Goal: Task Accomplishment & Management: Use online tool/utility

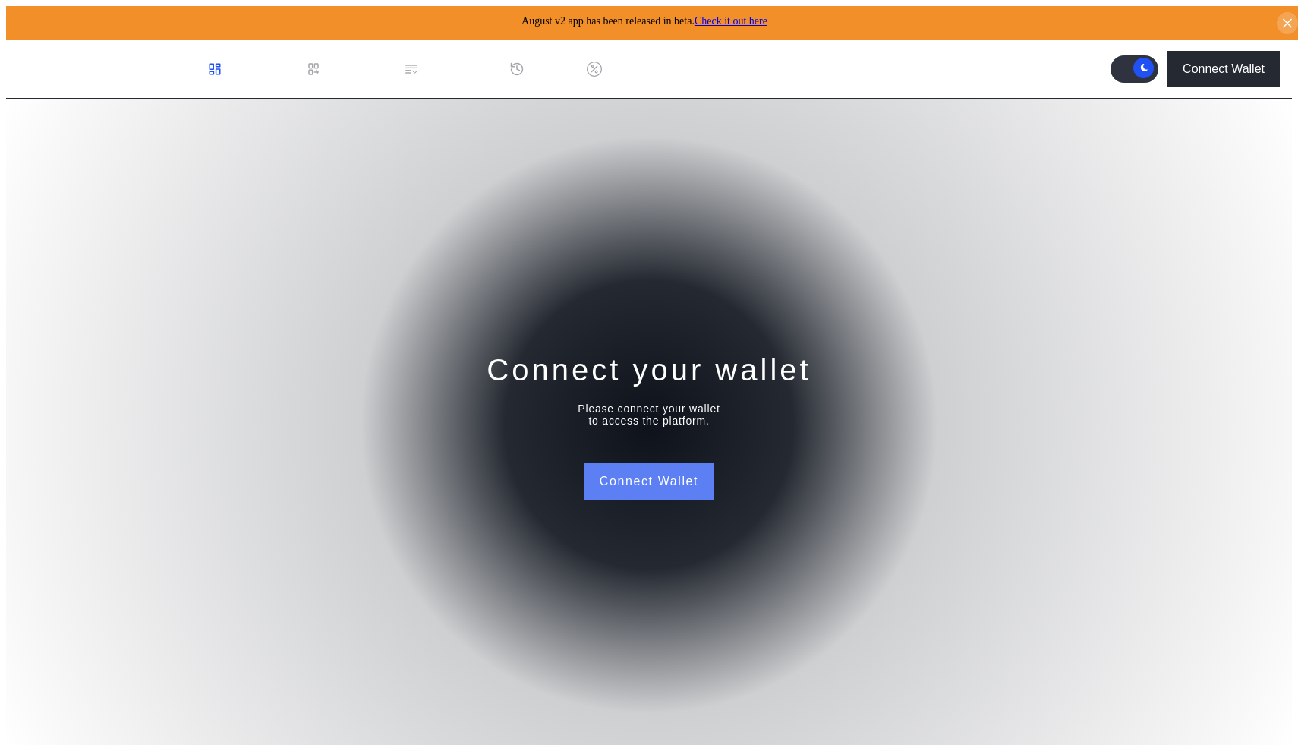
click at [639, 470] on button "Connect Wallet" at bounding box center [649, 481] width 129 height 36
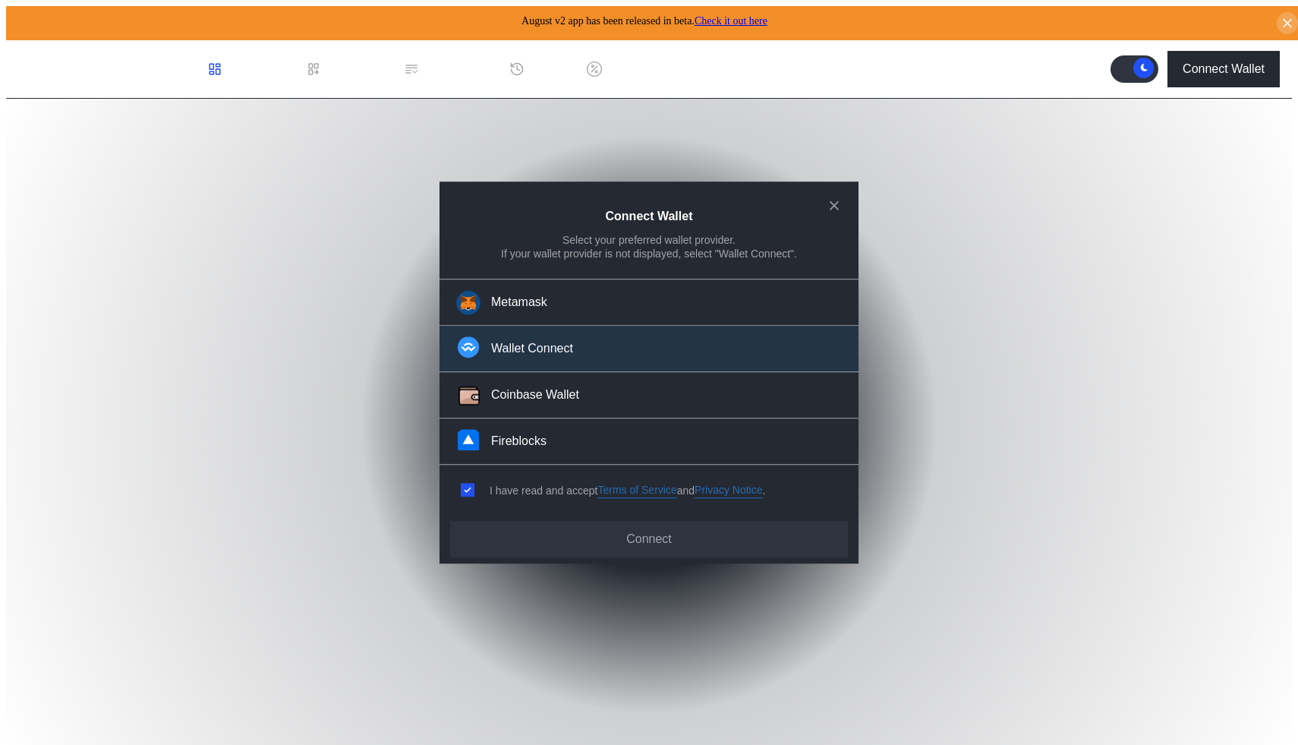
click at [602, 340] on button "Wallet Connect" at bounding box center [649, 350] width 419 height 46
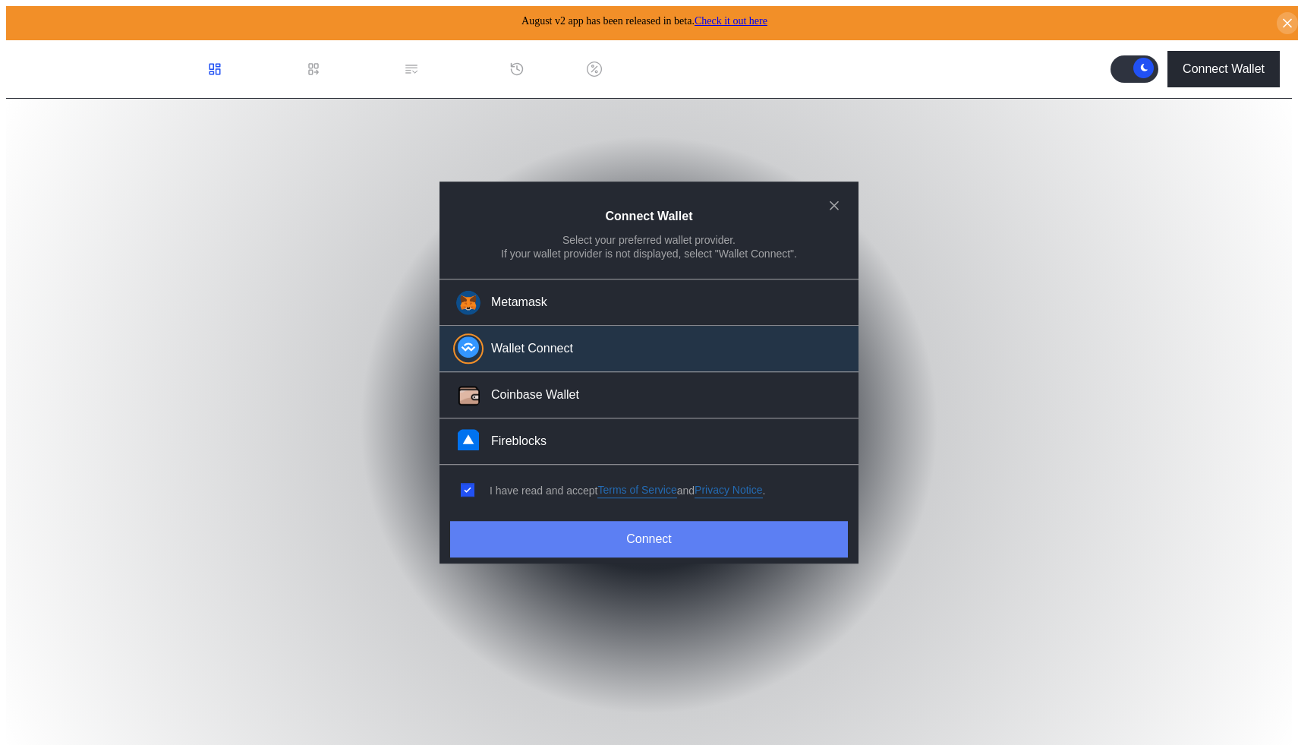
click at [638, 537] on button "Connect" at bounding box center [649, 539] width 398 height 36
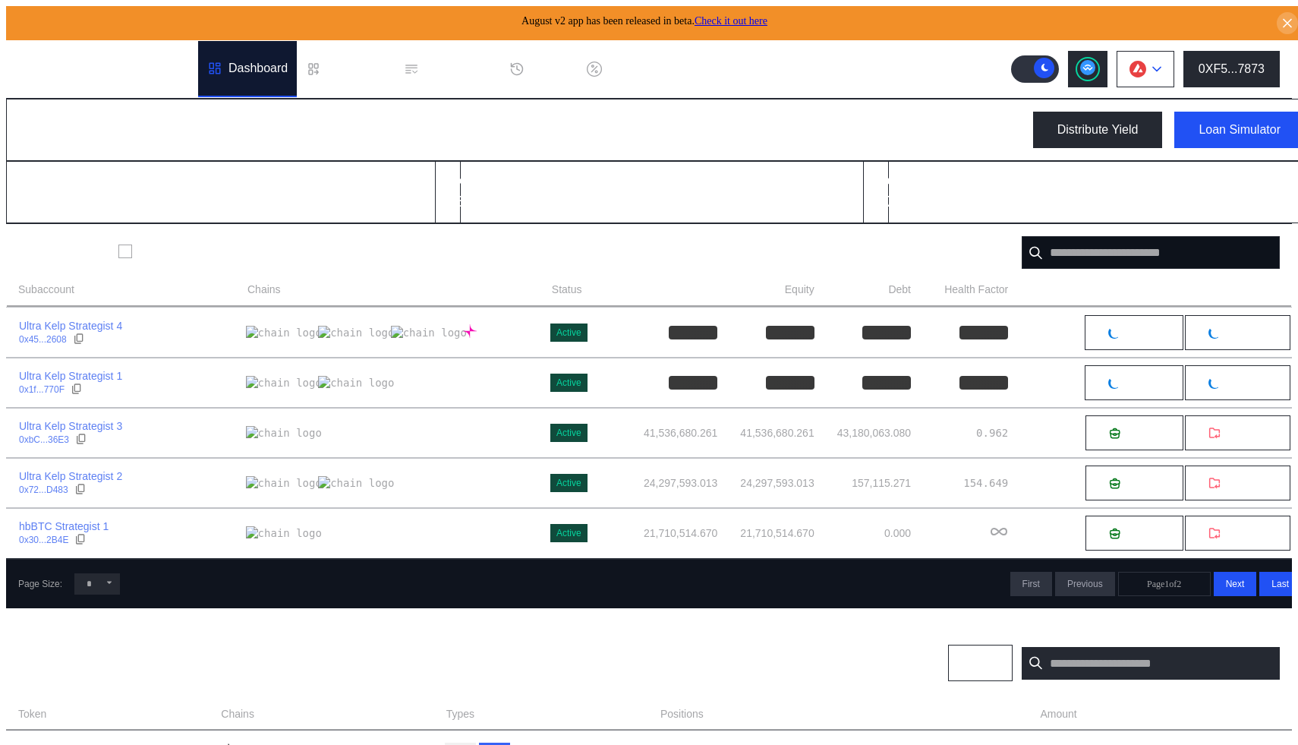
click at [1156, 74] on button at bounding box center [1146, 69] width 58 height 36
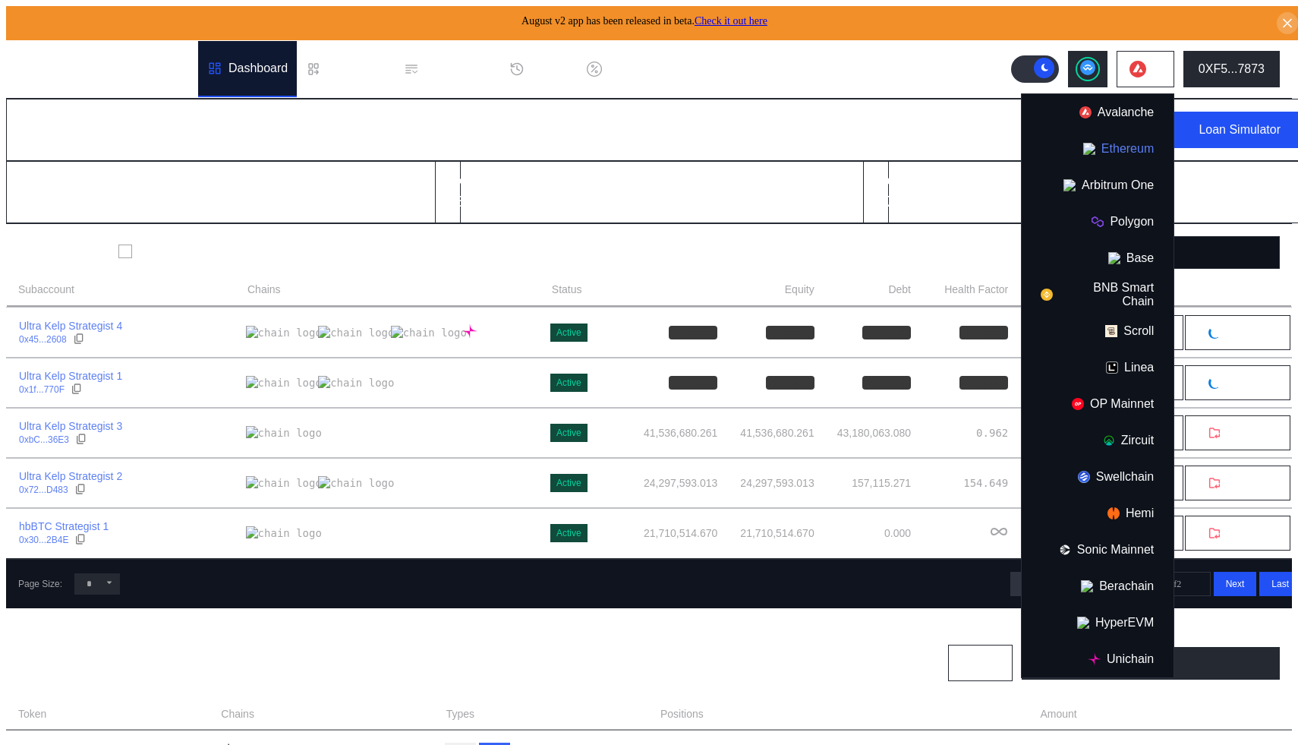
click at [1126, 145] on button "Ethereum" at bounding box center [1098, 149] width 152 height 36
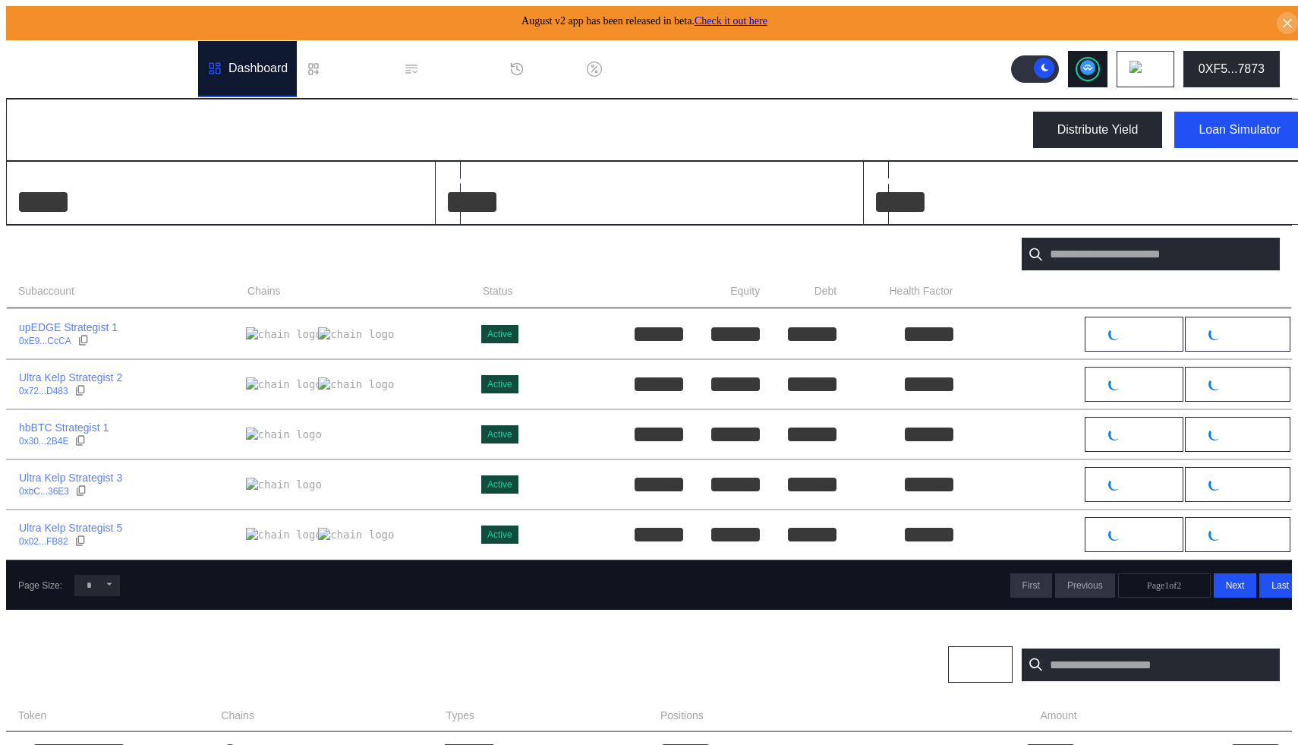
click at [1093, 65] on icon at bounding box center [1088, 68] width 10 height 6
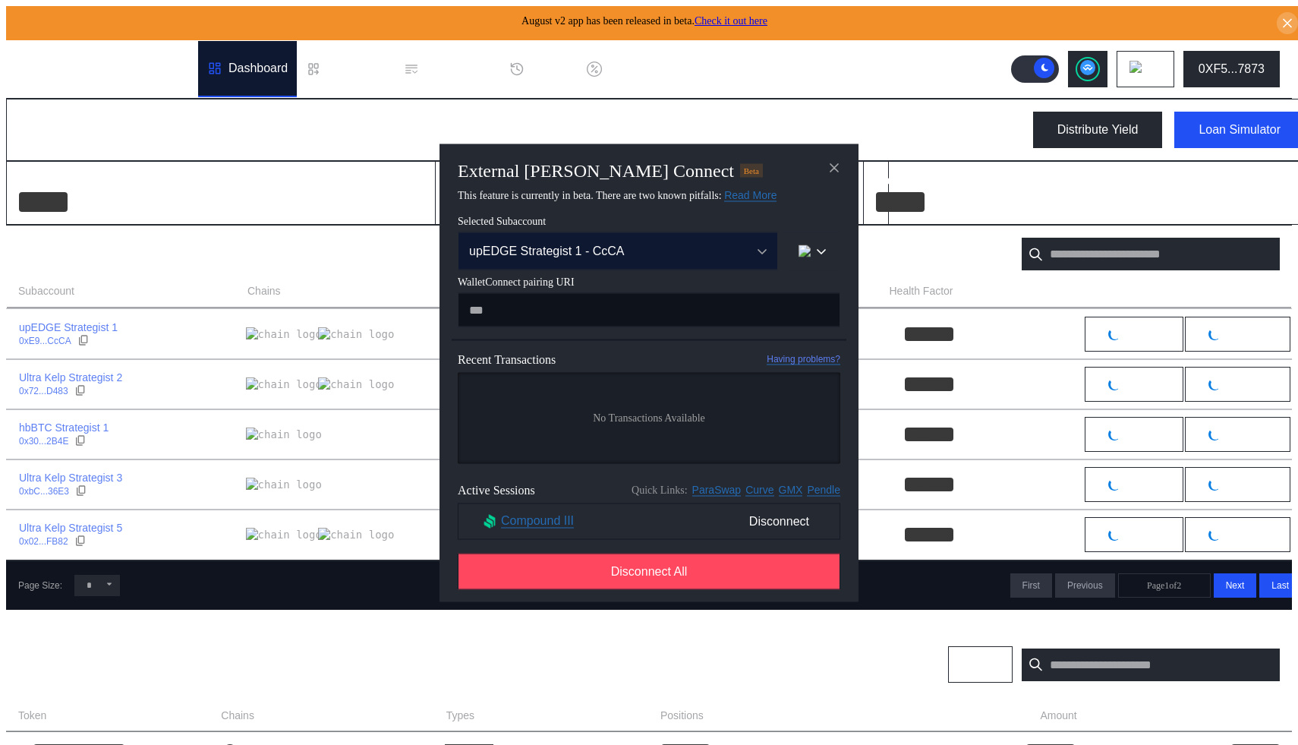
click at [679, 250] on div "upEDGE Strategist 1 - CcCA" at bounding box center [601, 251] width 265 height 14
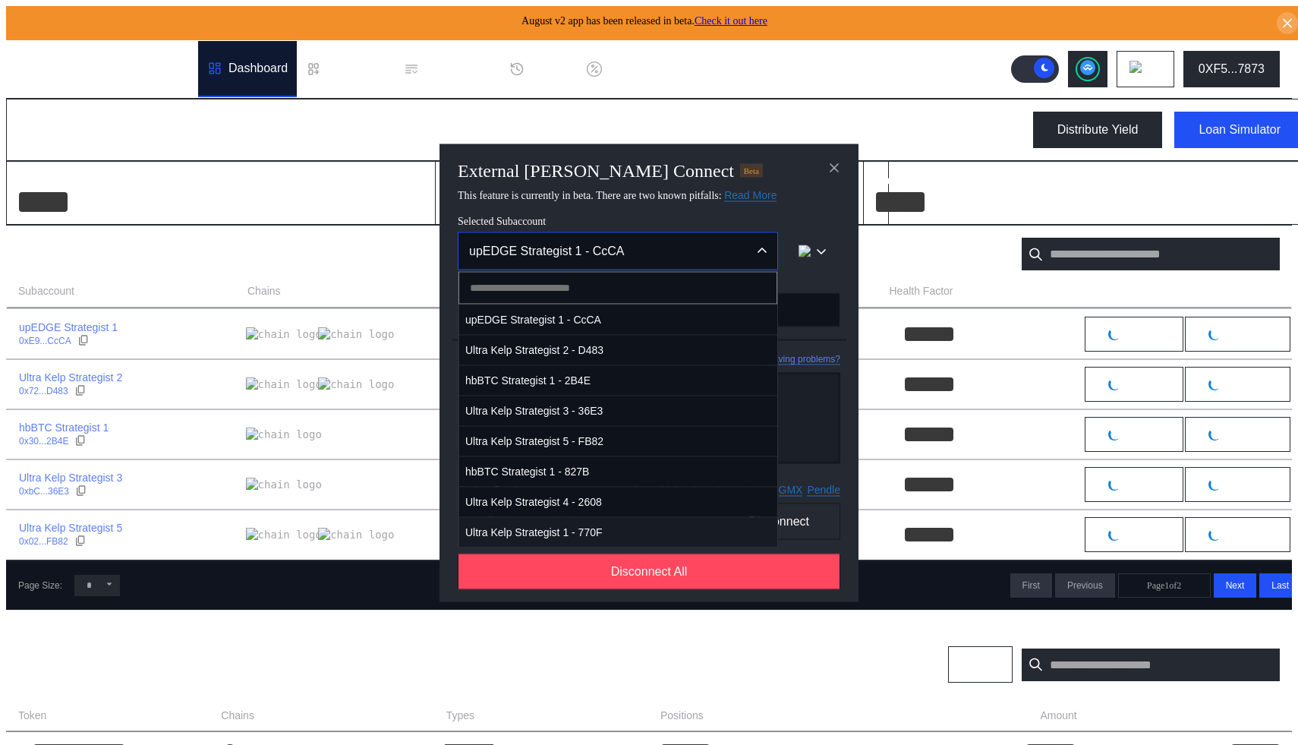
click at [587, 532] on span "Ultra Kelp Strategist 1 - 770F" at bounding box center [618, 531] width 318 height 31
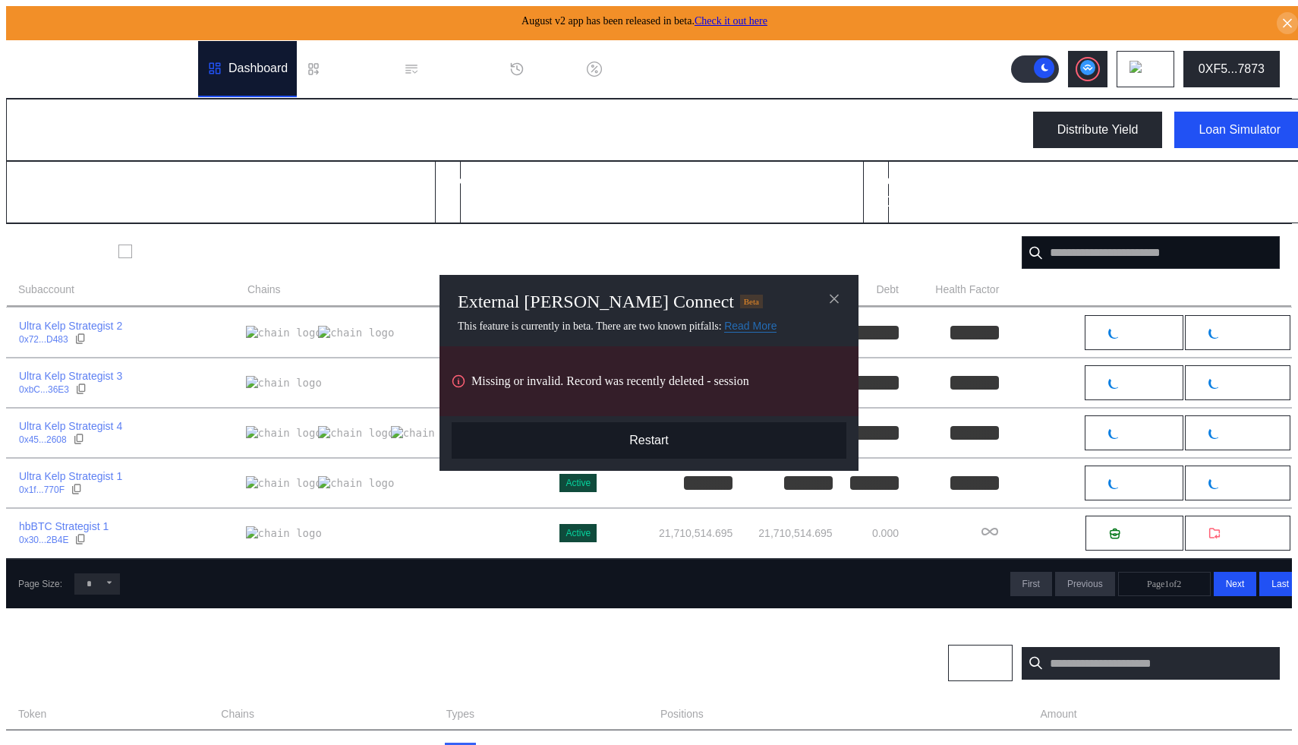
click at [662, 432] on button "Restart" at bounding box center [649, 440] width 395 height 36
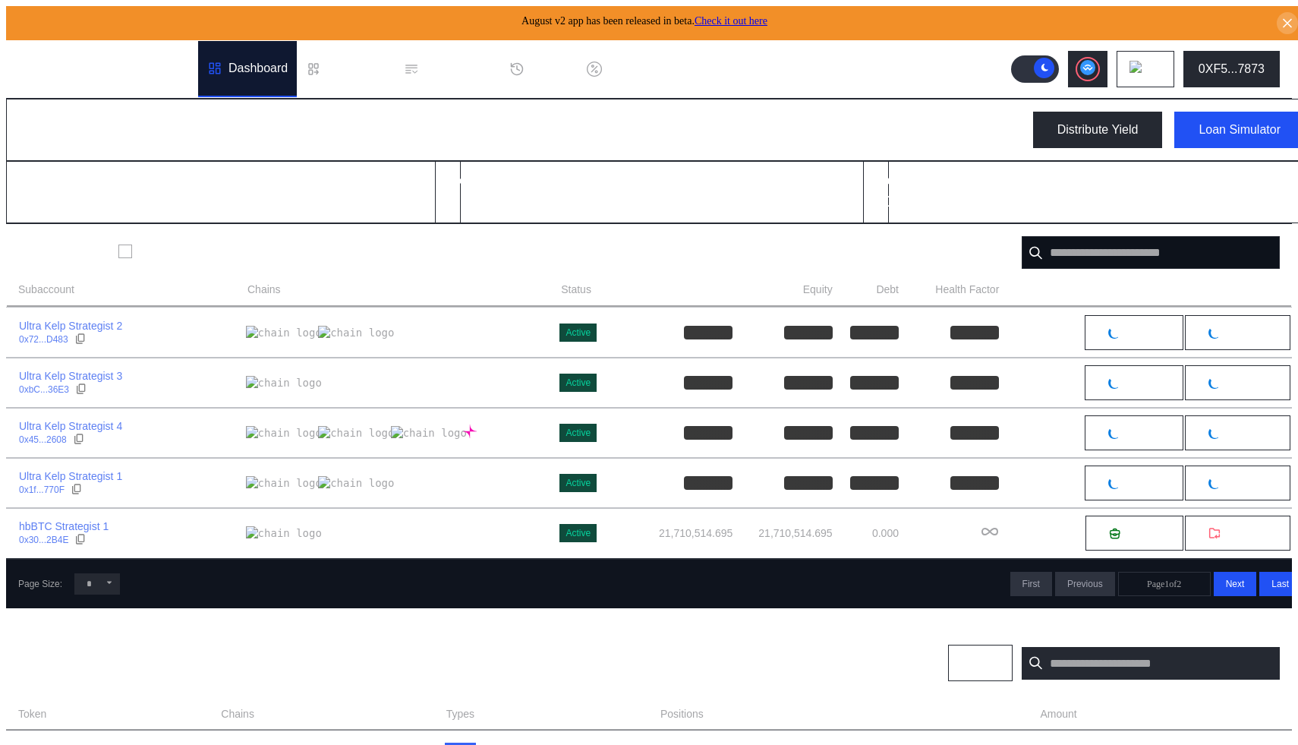
click at [1103, 81] on header ".cls-1 { fill: #fff; stroke-width: 0px; } Dashboard Loan Book Permissions Histo…" at bounding box center [649, 69] width 1286 height 58
click at [1096, 65] on circle at bounding box center [1088, 67] width 15 height 15
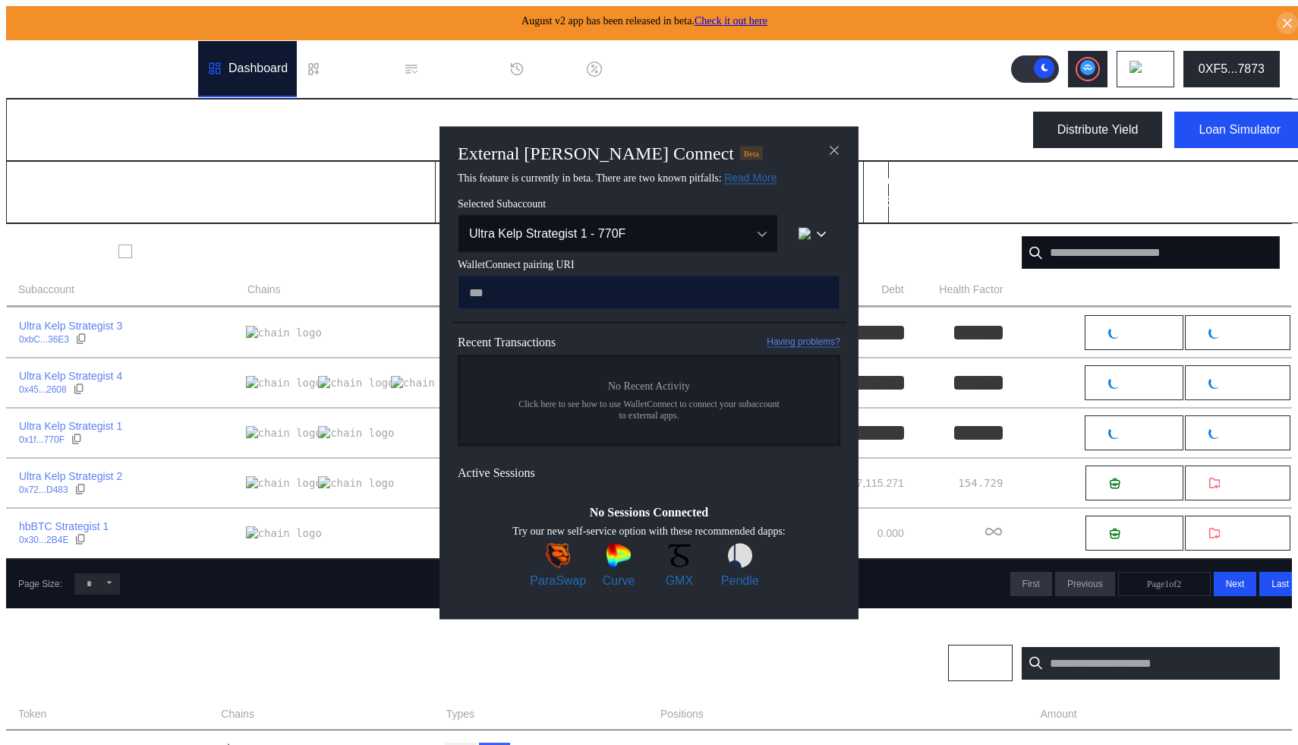
click at [553, 293] on input "modal" at bounding box center [649, 292] width 383 height 34
paste input "**********"
type input "**********"
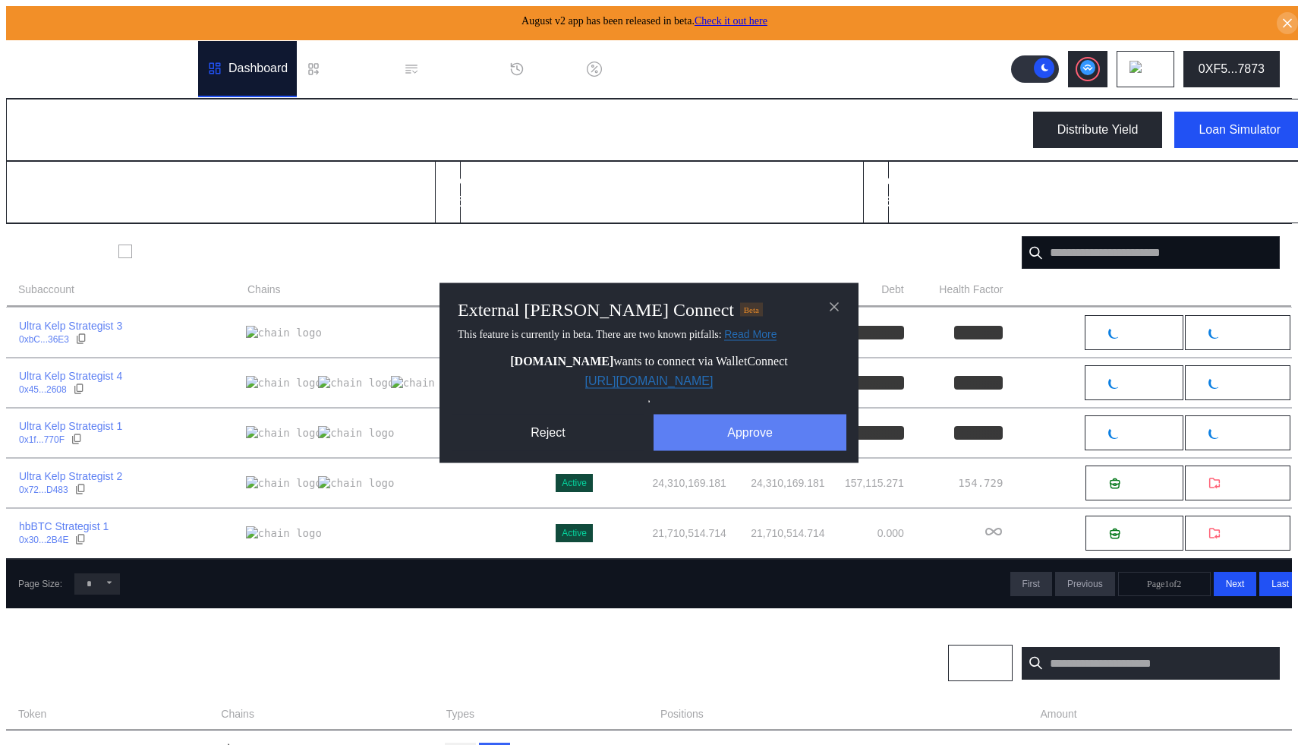
click at [693, 427] on button "Approve" at bounding box center [750, 432] width 193 height 36
